Goal: Task Accomplishment & Management: Use online tool/utility

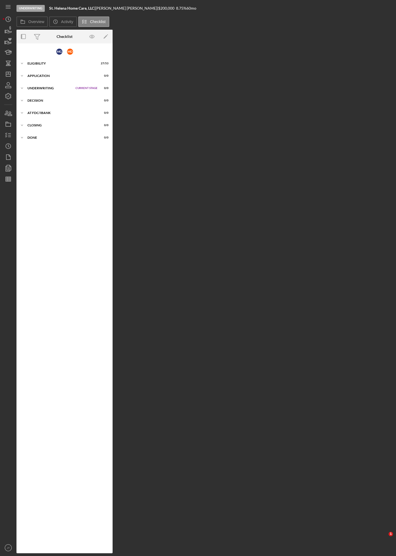
click at [169, 155] on div "Overview Internal Workflow Stage Underwriting Icon/Dropdown Arrow Archive (can …" at bounding box center [204, 291] width 377 height 523
click at [10, 166] on polygon "button" at bounding box center [9, 167] width 4 height 5
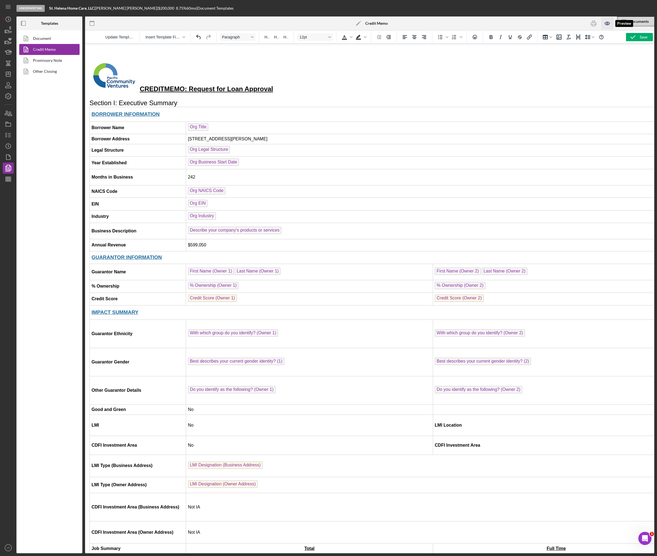
click at [607, 19] on icon "button" at bounding box center [607, 23] width 12 height 12
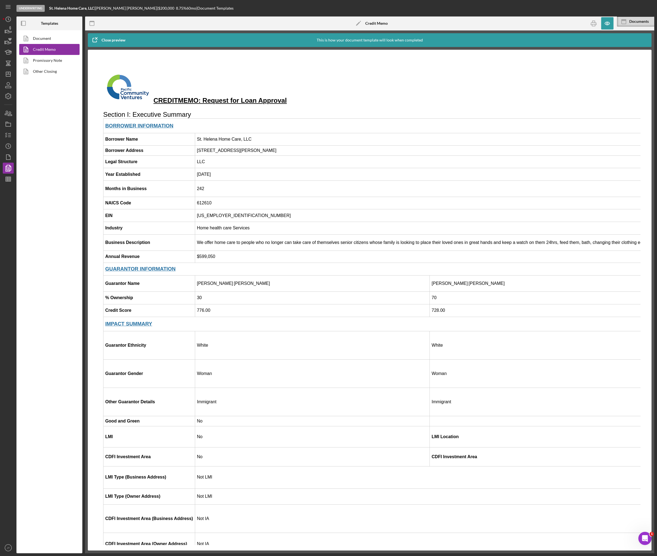
click at [266, 253] on td "$599,050" at bounding box center [537, 256] width 684 height 12
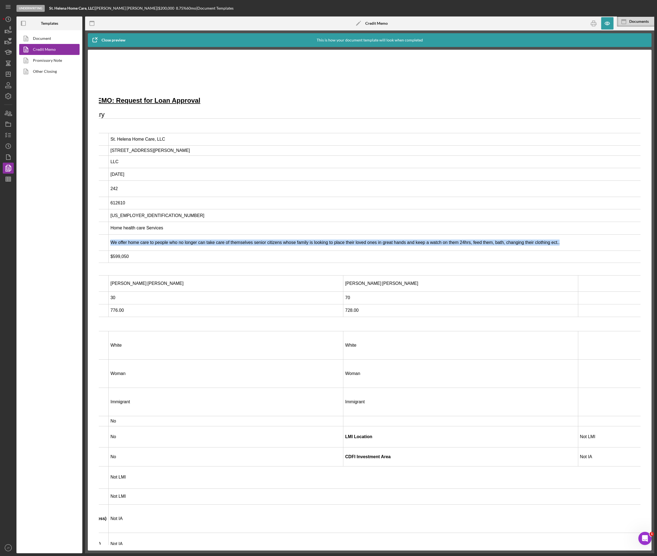
scroll to position [0, 138]
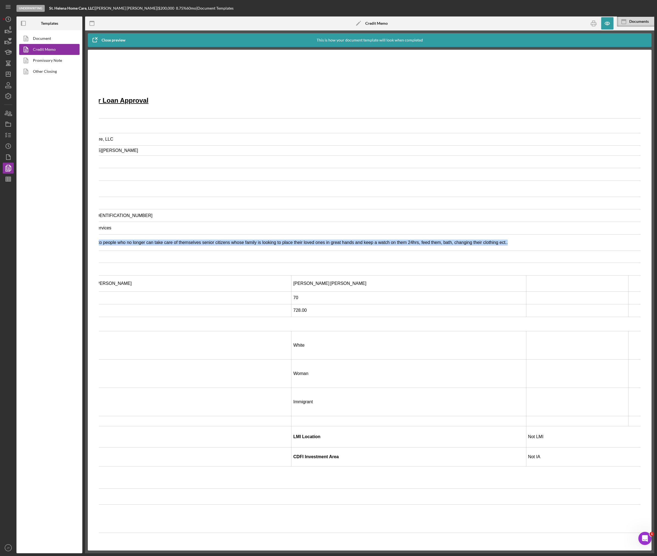
drag, startPoint x: 197, startPoint y: 243, endPoint x: 506, endPoint y: 245, distance: 309.1
click at [507, 245] on td "We offer home care to people who no longer can take care of themselves senior c…" at bounding box center [399, 242] width 684 height 16
copy td "We offer home care to people who no longer can take care of themselves senior c…"
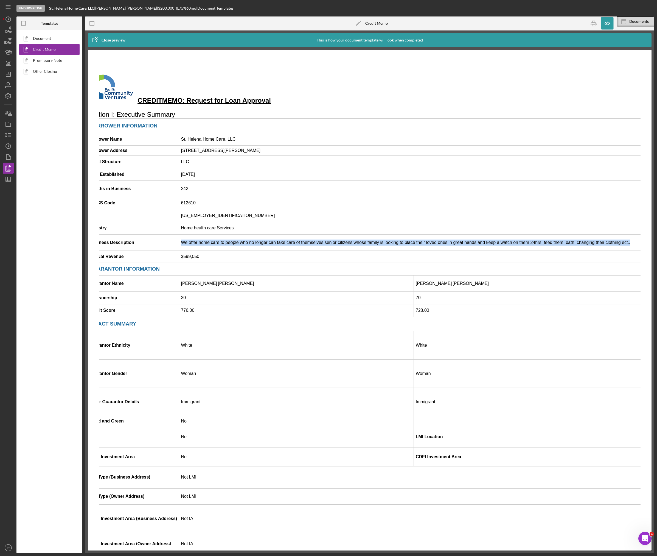
scroll to position [0, 0]
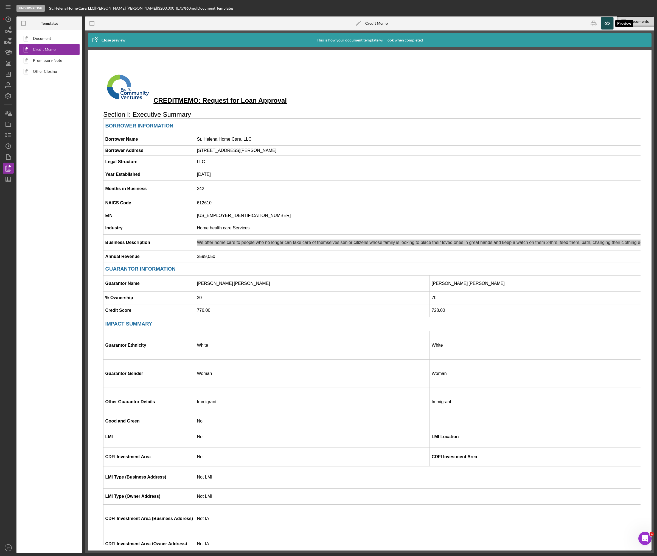
click at [605, 24] on icon "button" at bounding box center [607, 23] width 12 height 12
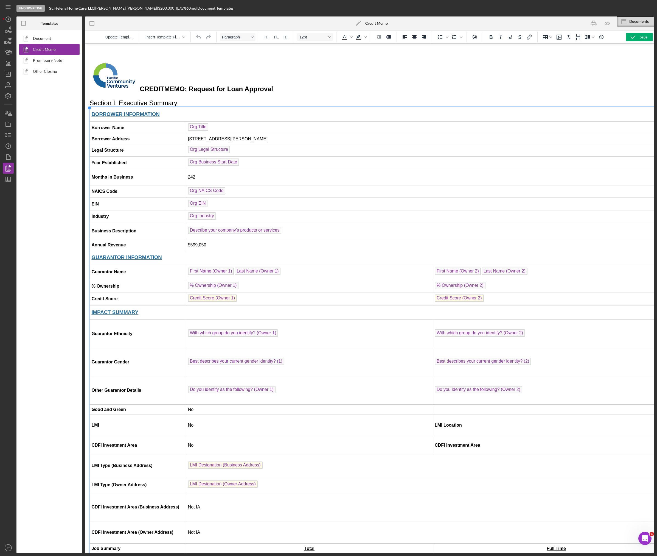
click at [295, 232] on td "Describe your company's products or services ﻿" at bounding box center [545, 231] width 719 height 16
drag, startPoint x: 194, startPoint y: 235, endPoint x: 188, endPoint y: 234, distance: 6.1
click at [188, 234] on td "We offer home care to people who no longer can take care of themselves senior c…" at bounding box center [545, 231] width 719 height 16
click at [332, 234] on td "They offer home care to people who no longer can take care of themselves senior…" at bounding box center [545, 231] width 719 height 16
drag, startPoint x: 393, startPoint y: 234, endPoint x: 387, endPoint y: 235, distance: 6.5
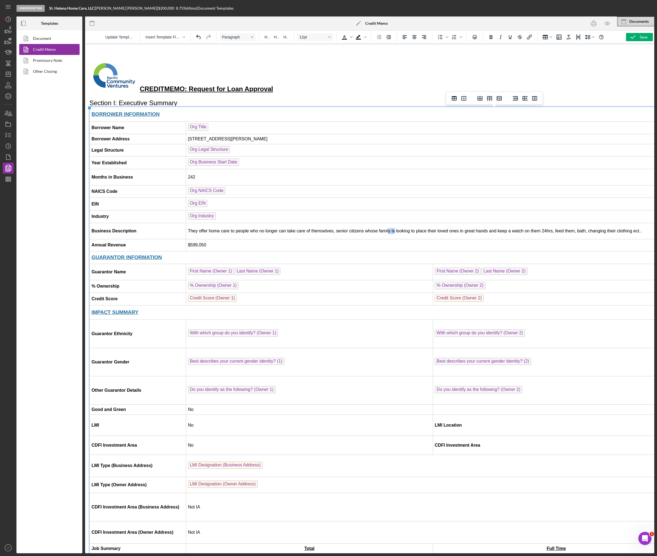
click at [387, 235] on td "They offer home care to people who no longer can take care of themselves, senio…" at bounding box center [545, 231] width 719 height 16
drag, startPoint x: 501, startPoint y: 233, endPoint x: 421, endPoint y: 239, distance: 80.1
click at [508, 233] on td "They offer home care to people who no longer can take care of themselves, senio…" at bounding box center [545, 231] width 719 height 16
click at [582, 233] on td "They offer home care to people who no longer can take care of themselves, senio…" at bounding box center [545, 231] width 719 height 16
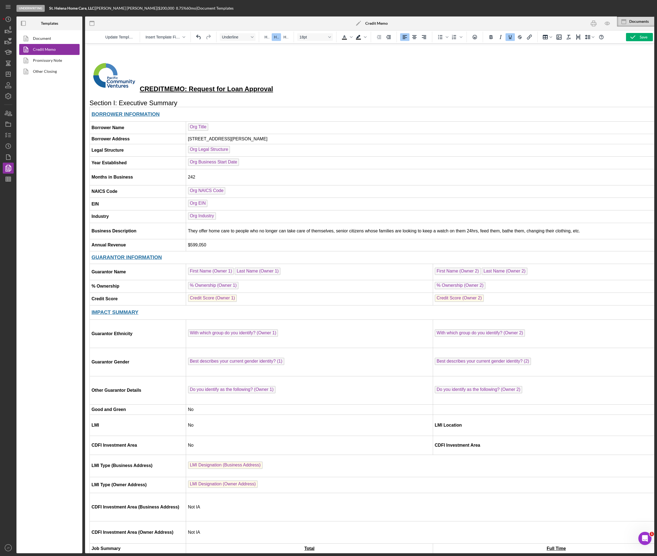
drag, startPoint x: 140, startPoint y: 90, endPoint x: 168, endPoint y: 92, distance: 28.1
click at [168, 92] on h2 "CREDIT MEMO: Request for Loan Approval" at bounding box center [369, 77] width 561 height 34
click at [492, 38] on icon "Bold" at bounding box center [491, 37] width 3 height 4
click at [220, 245] on td "$599,050" at bounding box center [545, 245] width 719 height 12
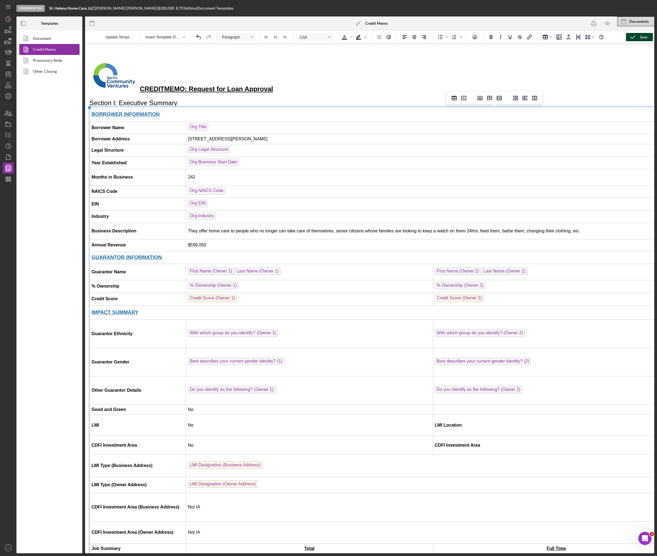
click at [632, 38] on polyline "button" at bounding box center [633, 37] width 4 height 3
drag, startPoint x: 452, startPoint y: 242, endPoint x: 595, endPoint y: 22, distance: 261.5
click at [595, 22] on rect "button" at bounding box center [594, 22] width 2 height 2
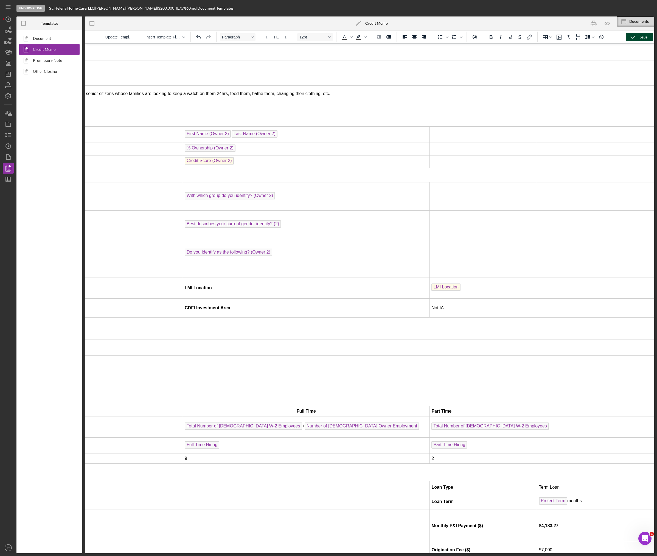
scroll to position [137, 250]
drag, startPoint x: 424, startPoint y: 201, endPoint x: 371, endPoint y: 198, distance: 53.0
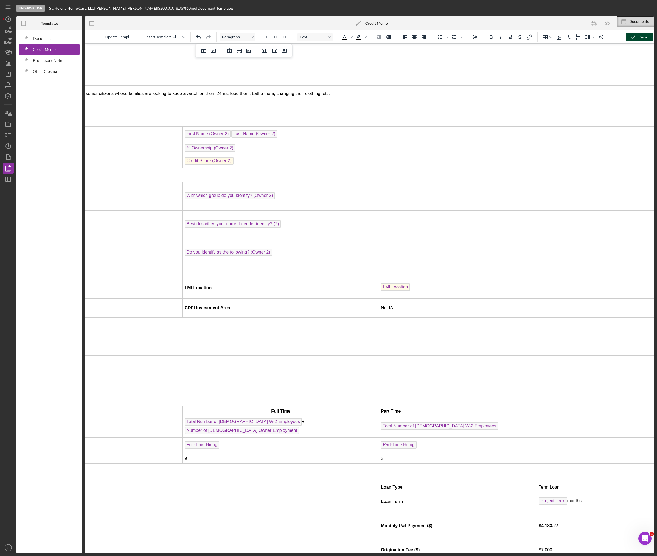
scroll to position [137, 251]
drag, startPoint x: 648, startPoint y: 265, endPoint x: 548, endPoint y: 270, distance: 99.8
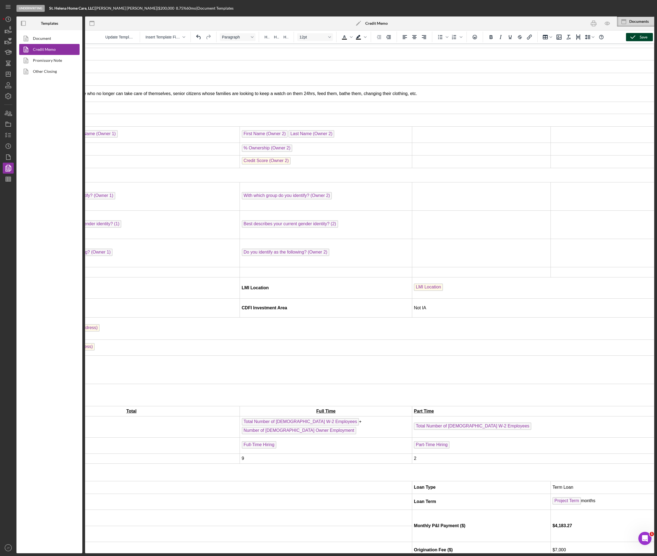
scroll to position [137, 152]
drag, startPoint x: 545, startPoint y: 206, endPoint x: 492, endPoint y: 211, distance: 53.0
drag, startPoint x: 649, startPoint y: 224, endPoint x: 528, endPoint y: 229, distance: 120.9
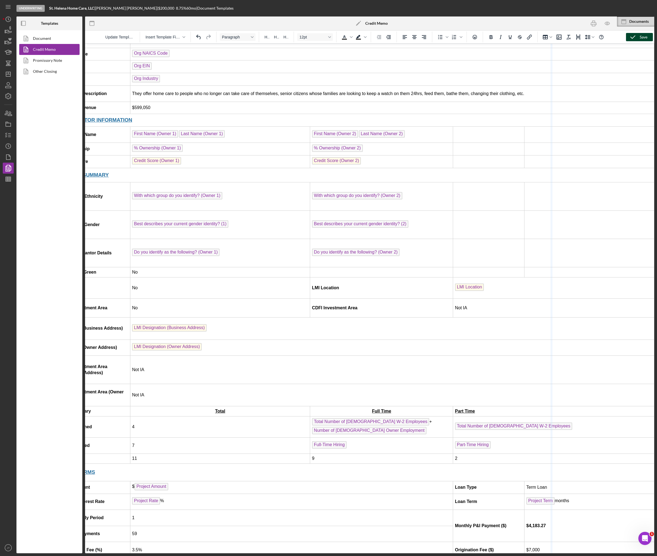
drag, startPoint x: 648, startPoint y: 271, endPoint x: 535, endPoint y: 278, distance: 112.8
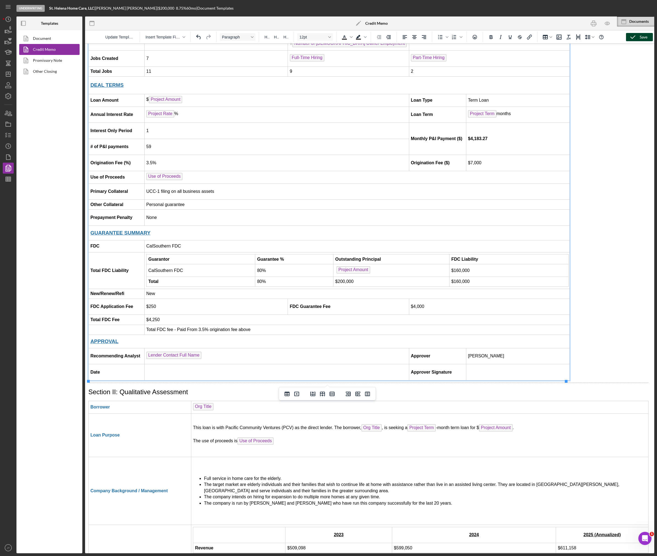
scroll to position [522, 1]
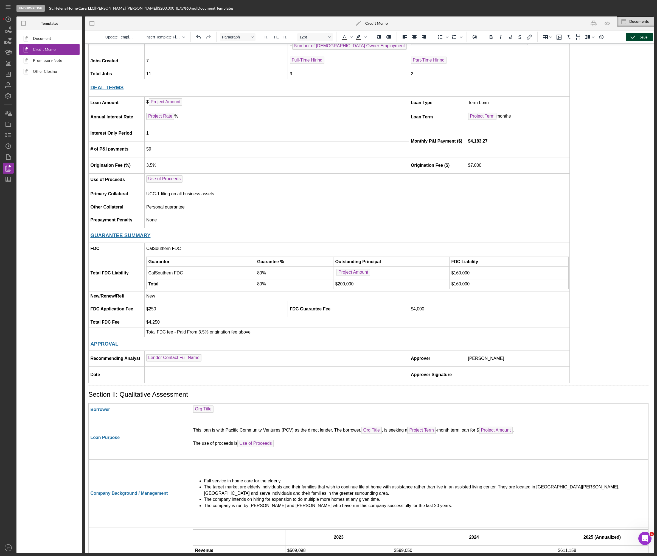
click at [568, 273] on body "CREDIT MEMO: Request for Loan Approval Section I: Executive Summary BORROWER IN…" at bounding box center [368, 278] width 561 height 1504
drag, startPoint x: 566, startPoint y: 271, endPoint x: 643, endPoint y: 272, distance: 76.9
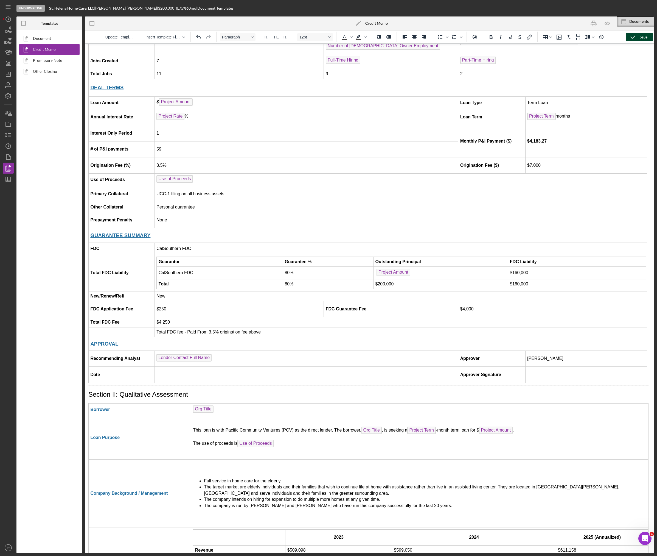
click at [628, 36] on icon "button" at bounding box center [633, 37] width 14 height 14
drag, startPoint x: 592, startPoint y: 23, endPoint x: 446, endPoint y: 238, distance: 260.0
click at [592, 23] on icon "button" at bounding box center [593, 24] width 5 height 2
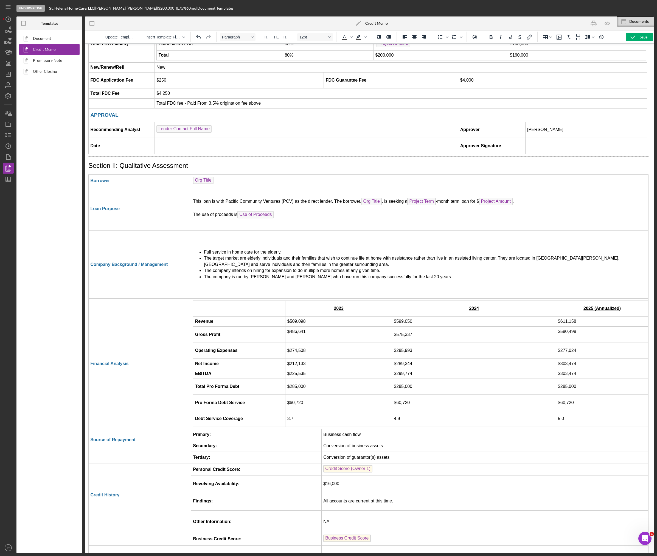
scroll to position [1023, 1]
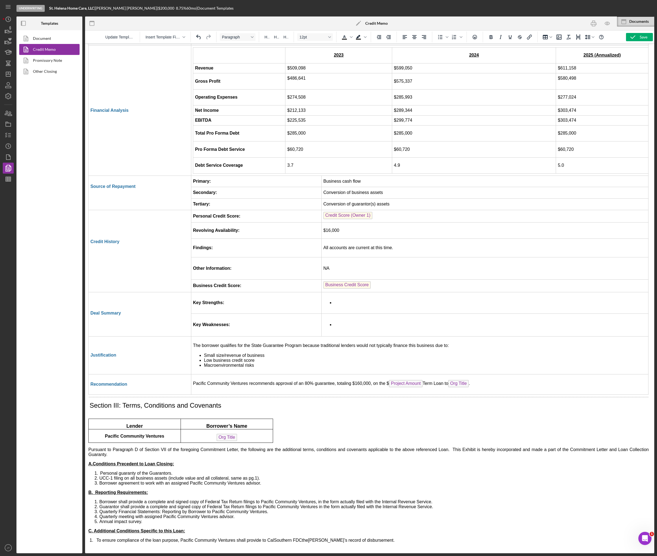
click at [341, 299] on li "Rich Text Area. Press ALT-0 for help." at bounding box center [490, 302] width 312 height 6
click at [512, 299] on li "Well established business of 20 years with a long clientele list and even more …" at bounding box center [490, 302] width 312 height 6
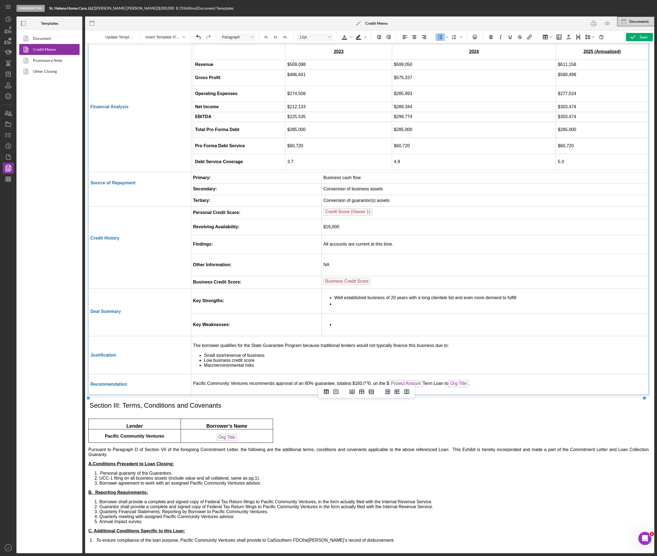
click at [343, 321] on li "Rich Text Area. Press ALT-0 for help." at bounding box center [490, 324] width 312 height 6
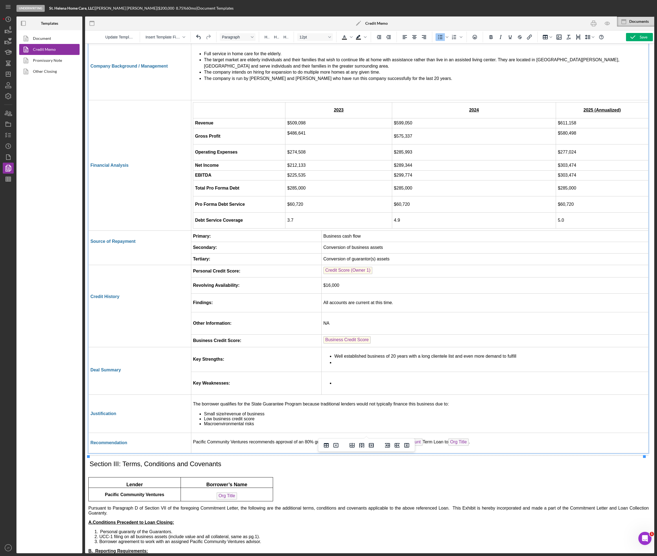
scroll to position [941, 1]
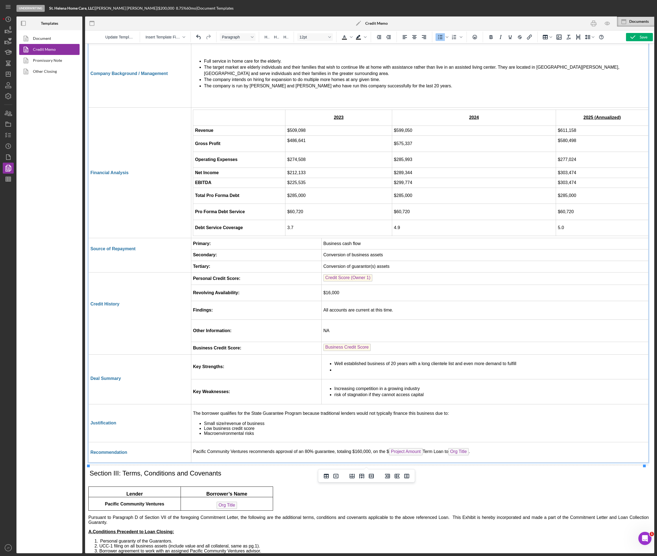
click at [349, 375] on td "Well established business of 20 years with a long clientele list and even more …" at bounding box center [484, 366] width 327 height 25
click at [525, 366] on li "Well established business of 20 years with a long clientele list and even more …" at bounding box center [490, 363] width 312 height 6
click at [429, 391] on li "Increasing competition in a growing industry" at bounding box center [490, 388] width 312 height 6
click at [425, 397] on li "risk of stagnation if they cannot access capital" at bounding box center [490, 394] width 312 height 6
click at [453, 415] on p "The borrower qualifies for the State Guarantee Program because traditional lend…" at bounding box center [420, 413] width 454 height 6
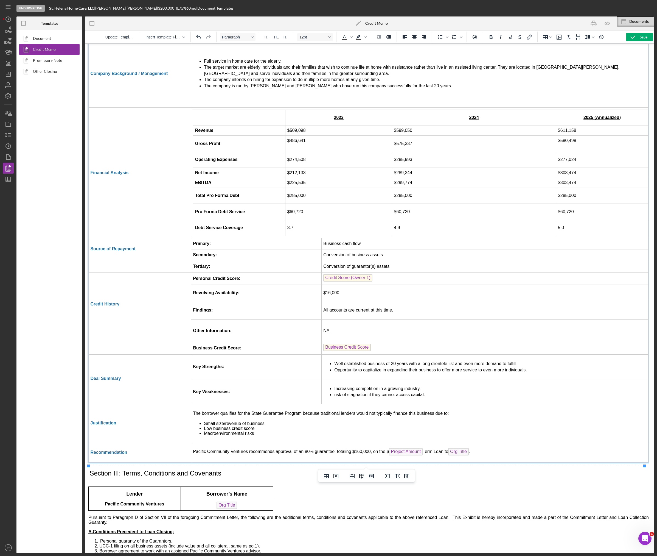
click at [400, 425] on li "Small size/revenue of business" at bounding box center [425, 423] width 443 height 5
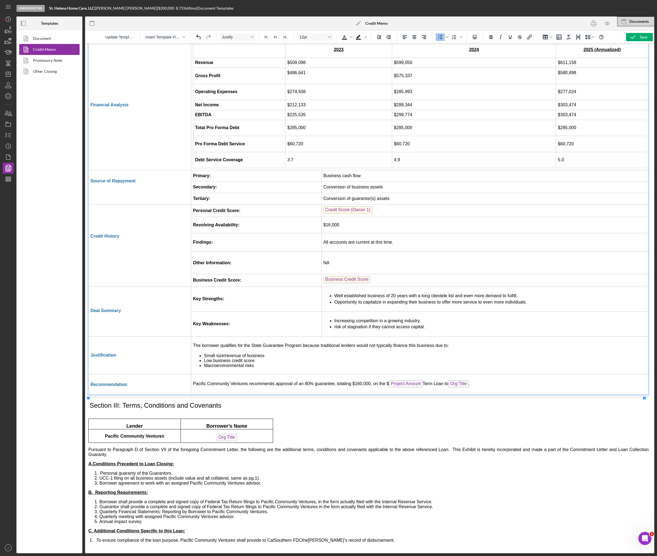
scroll to position [0, 1]
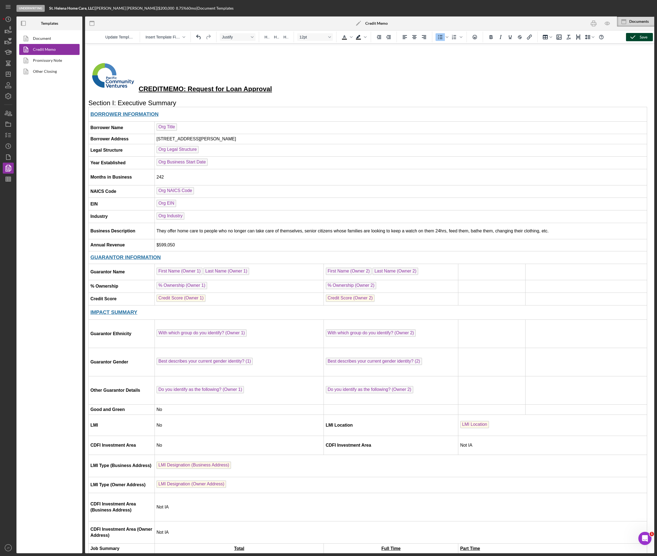
click at [632, 37] on icon "button" at bounding box center [633, 37] width 14 height 14
click at [591, 26] on div "Template updated" at bounding box center [609, 16] width 88 height 24
click at [646, 10] on icon "close" at bounding box center [648, 10] width 4 height 4
drag, startPoint x: 593, startPoint y: 23, endPoint x: 81, endPoint y: 146, distance: 526.4
click at [593, 23] on icon "button" at bounding box center [593, 24] width 5 height 2
